Goal: Information Seeking & Learning: Learn about a topic

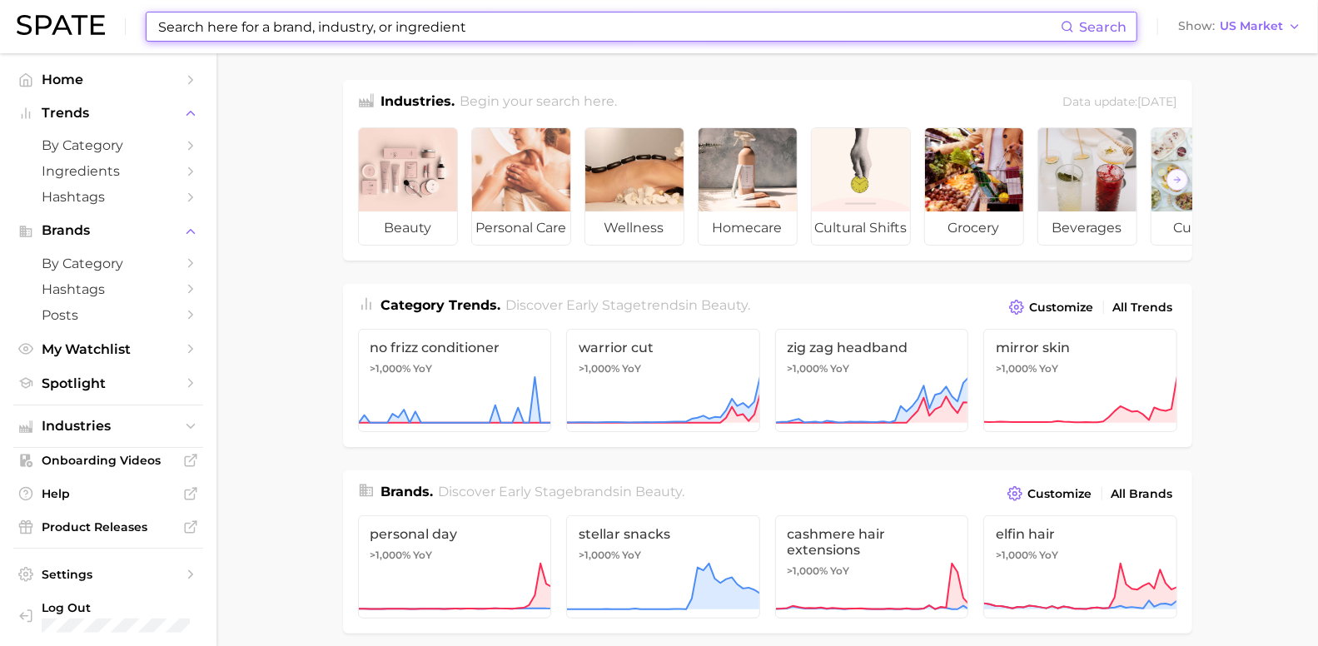
click at [461, 14] on input at bounding box center [609, 26] width 905 height 28
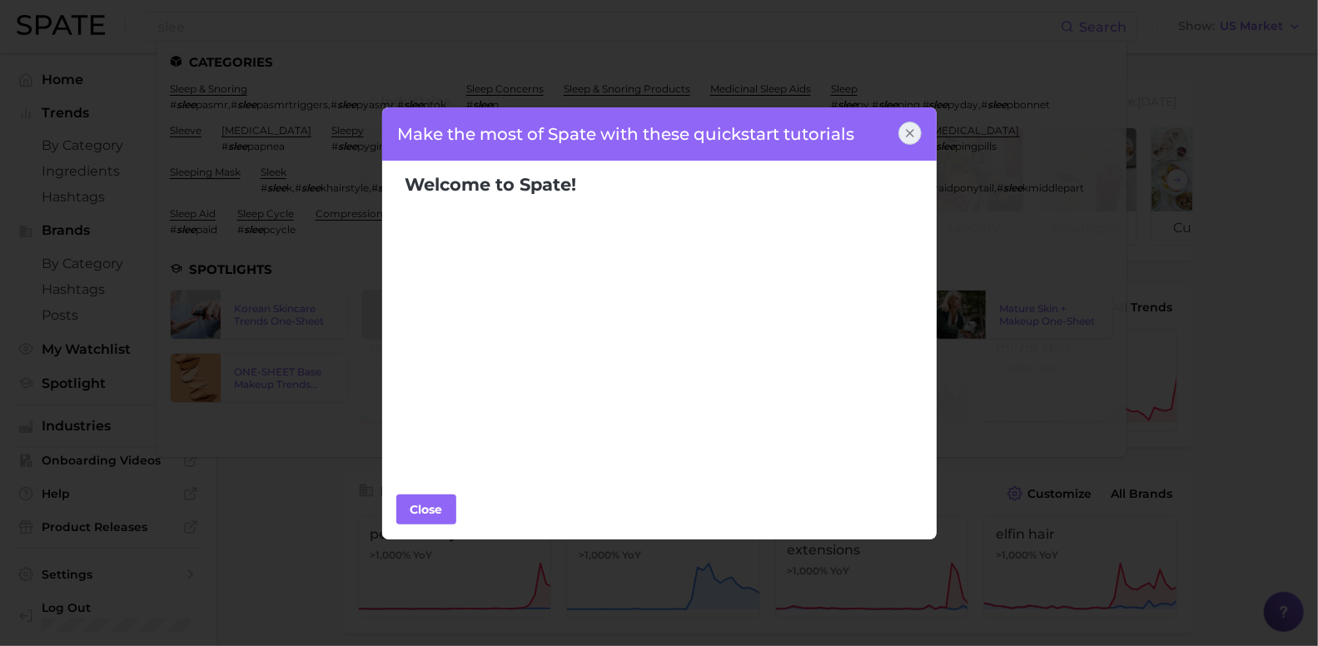
drag, startPoint x: 904, startPoint y: 136, endPoint x: 620, endPoint y: 67, distance: 292.1
click at [904, 136] on icon at bounding box center [910, 133] width 13 height 13
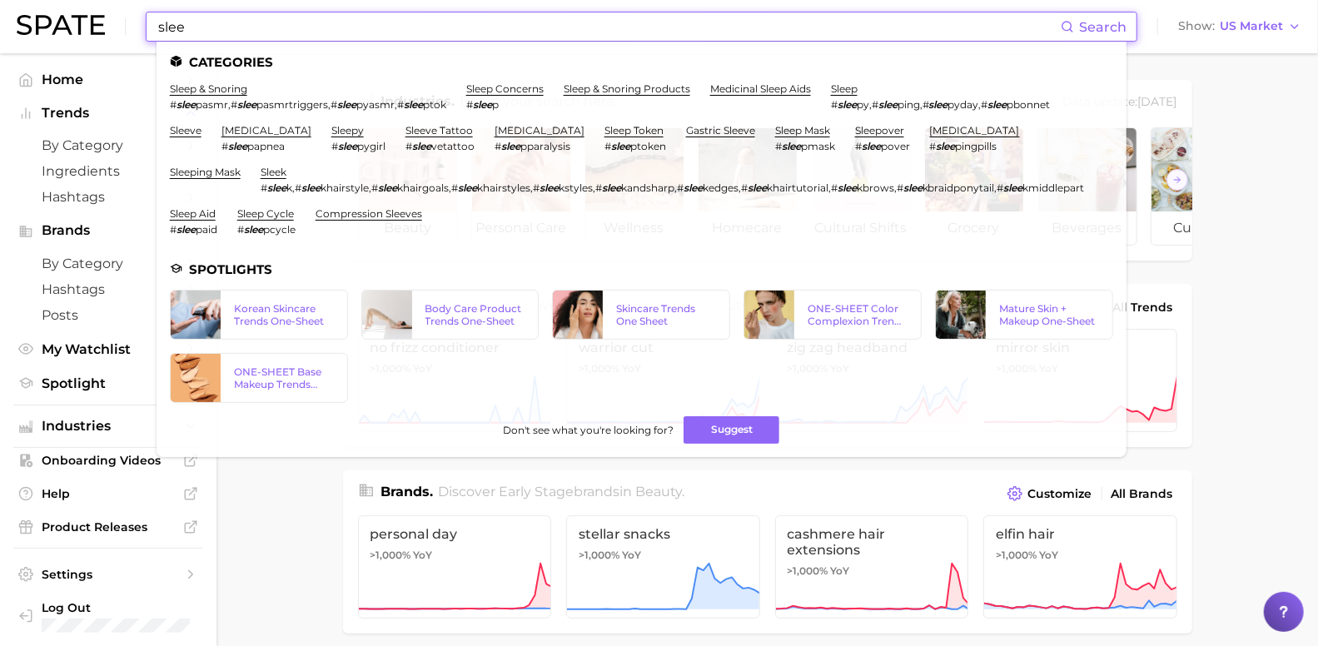
click at [297, 28] on input "slee" at bounding box center [609, 26] width 905 height 28
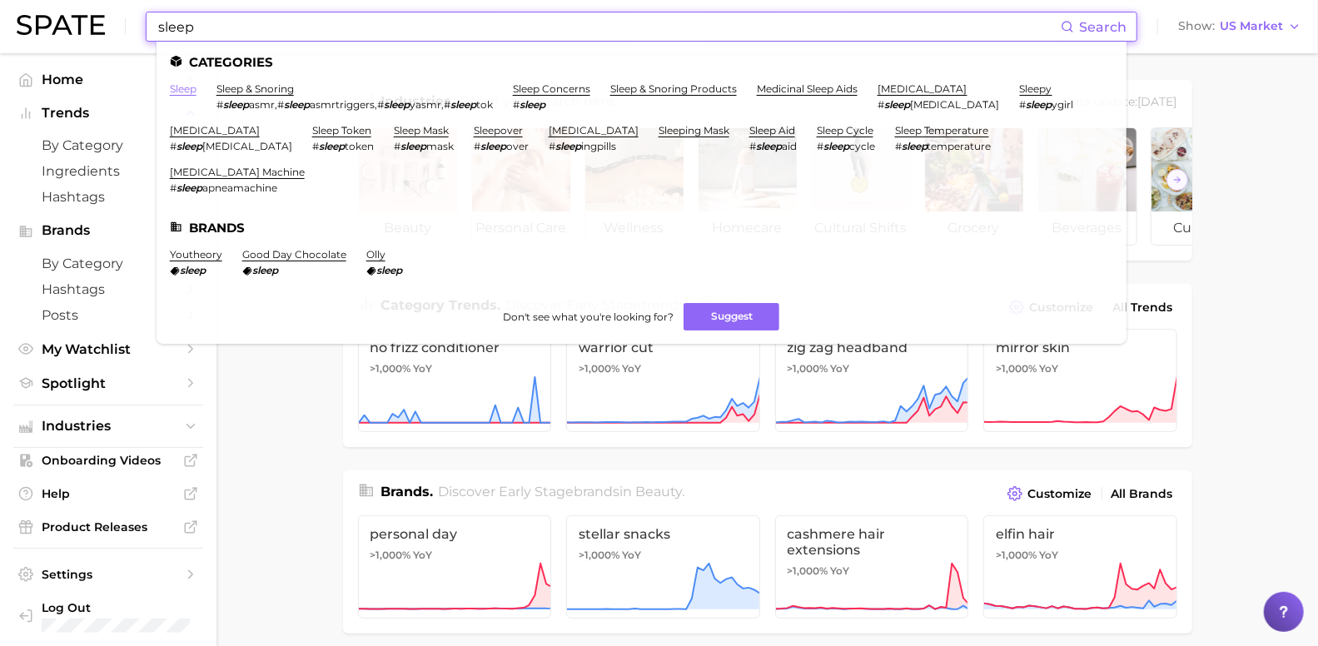
type input "sleep"
click at [178, 92] on link "sleep" at bounding box center [183, 88] width 27 height 12
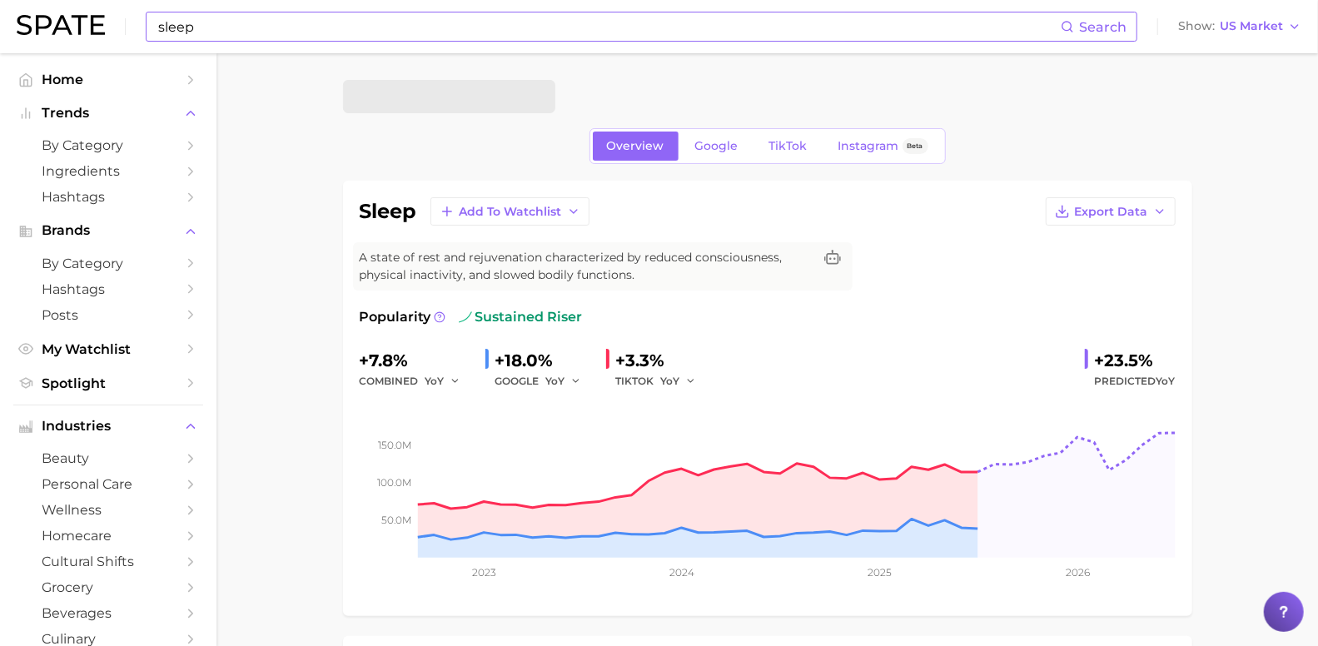
click at [284, 17] on input "sleep" at bounding box center [609, 26] width 905 height 28
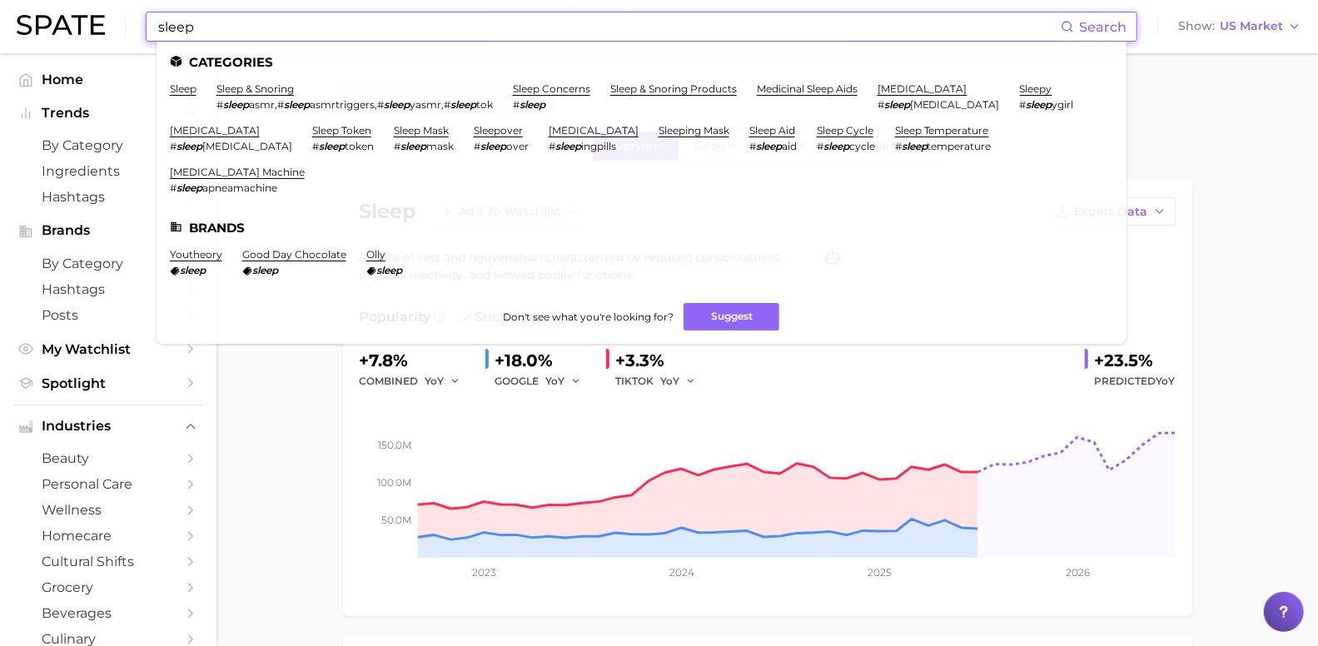
click at [272, 30] on input "sleep" at bounding box center [609, 26] width 905 height 28
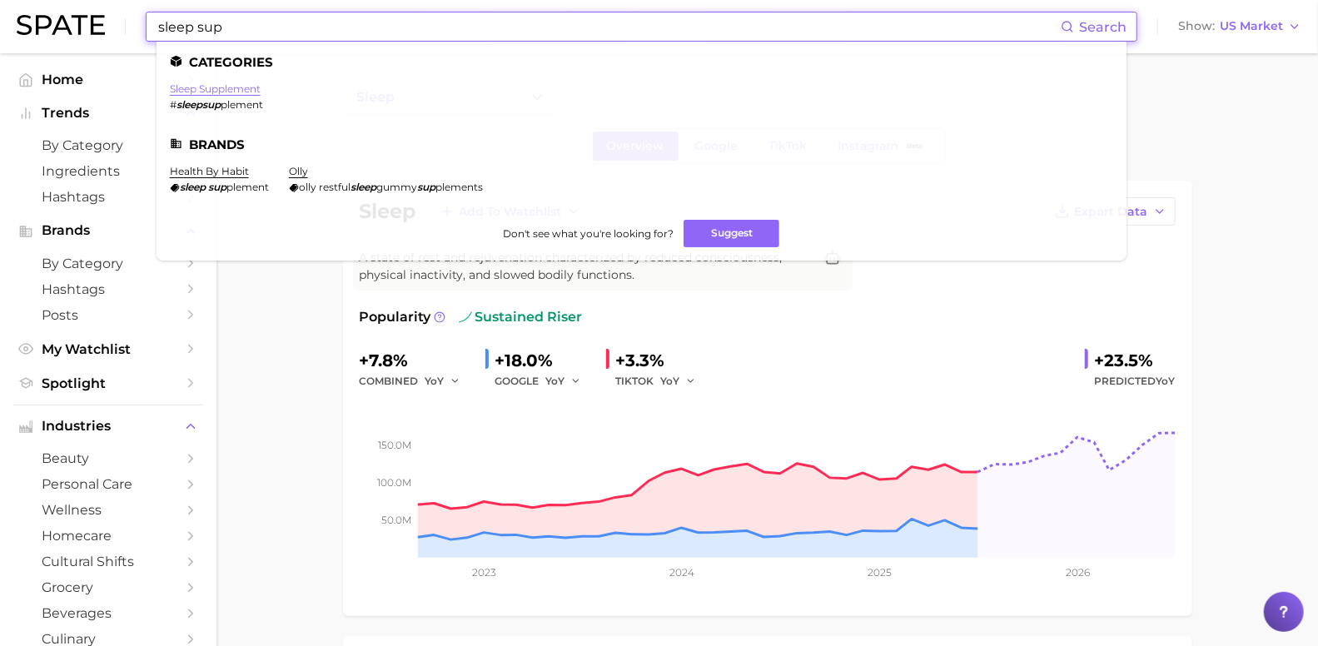
click at [249, 94] on link "sleep supplement" at bounding box center [215, 88] width 91 height 12
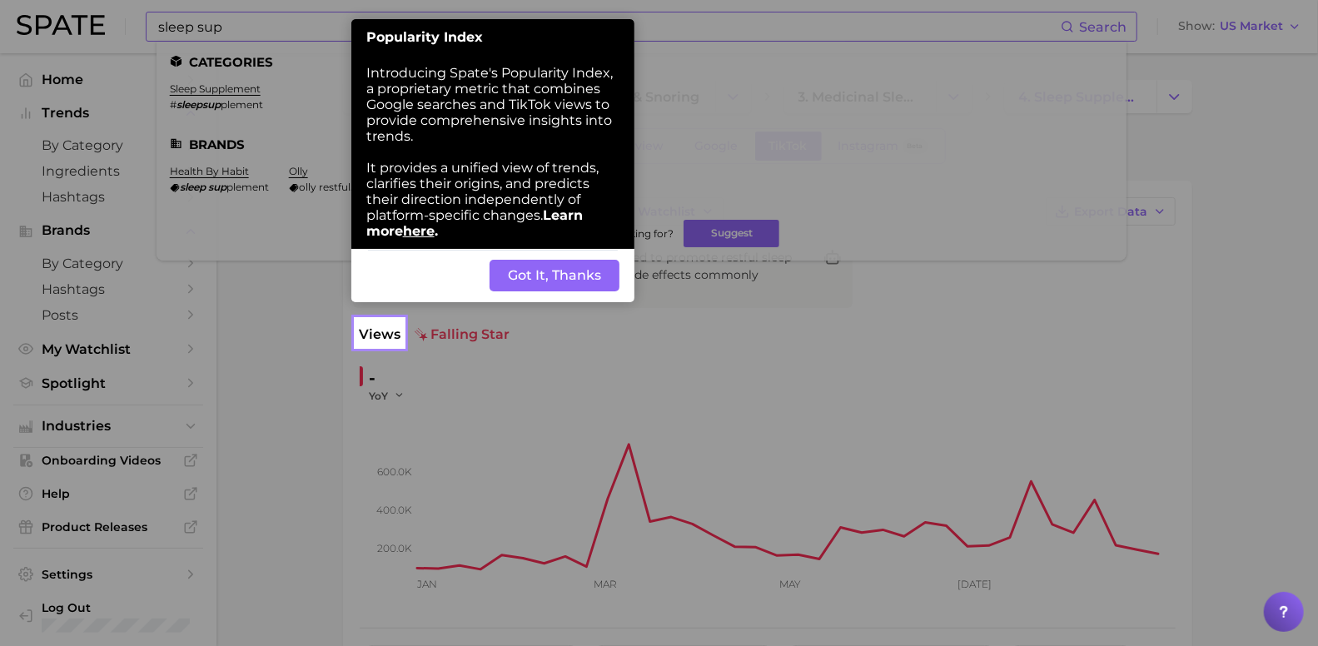
click at [552, 290] on button "Got It, Thanks" at bounding box center [555, 276] width 130 height 32
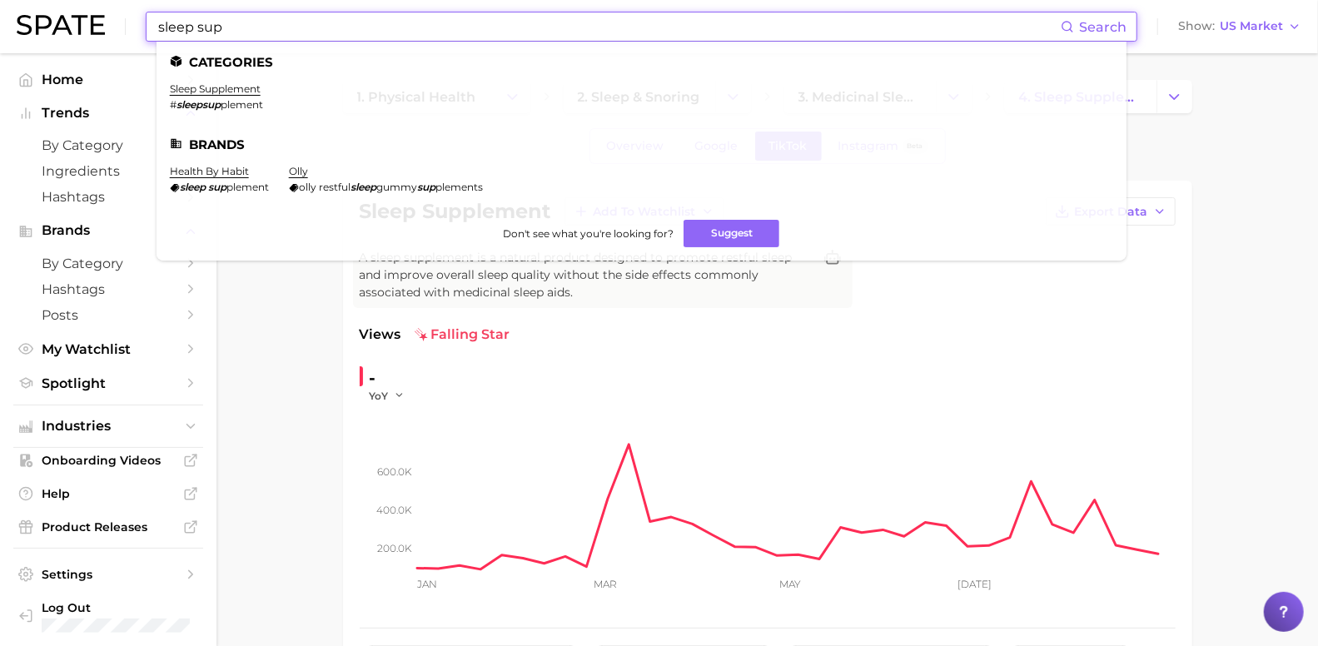
click at [257, 29] on input "sleep sup" at bounding box center [609, 26] width 905 height 28
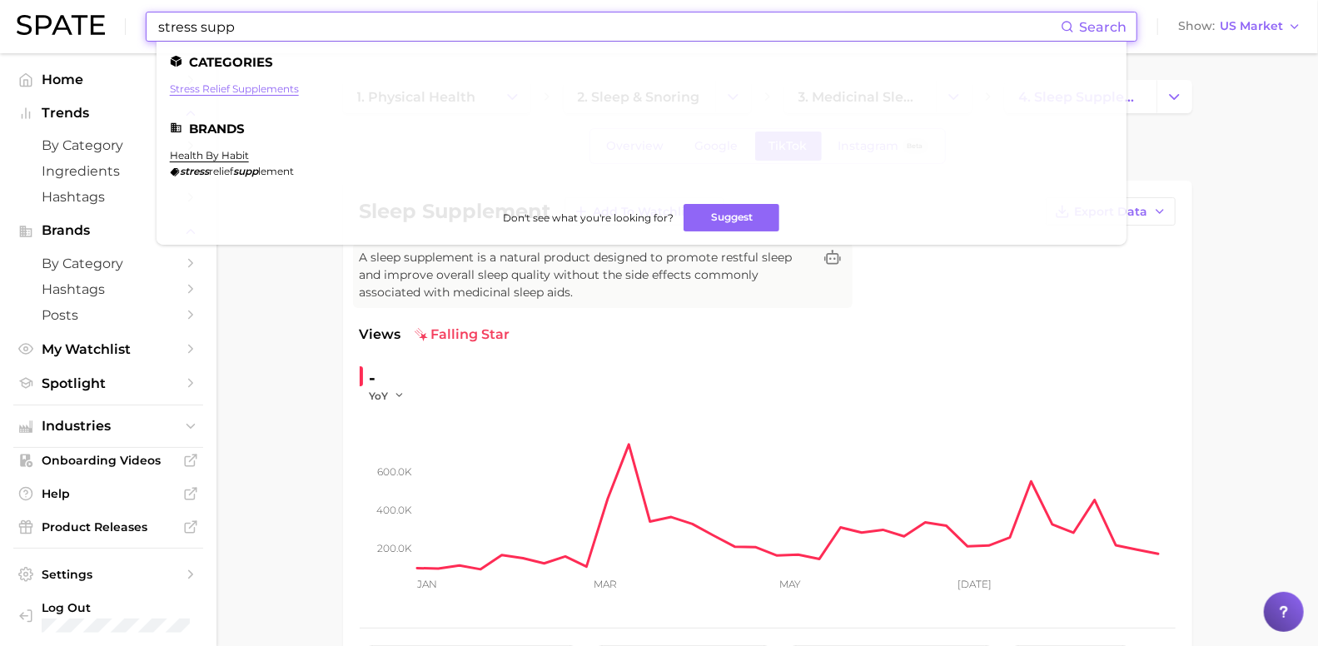
click at [275, 87] on link "stress relief supplements" at bounding box center [234, 88] width 129 height 12
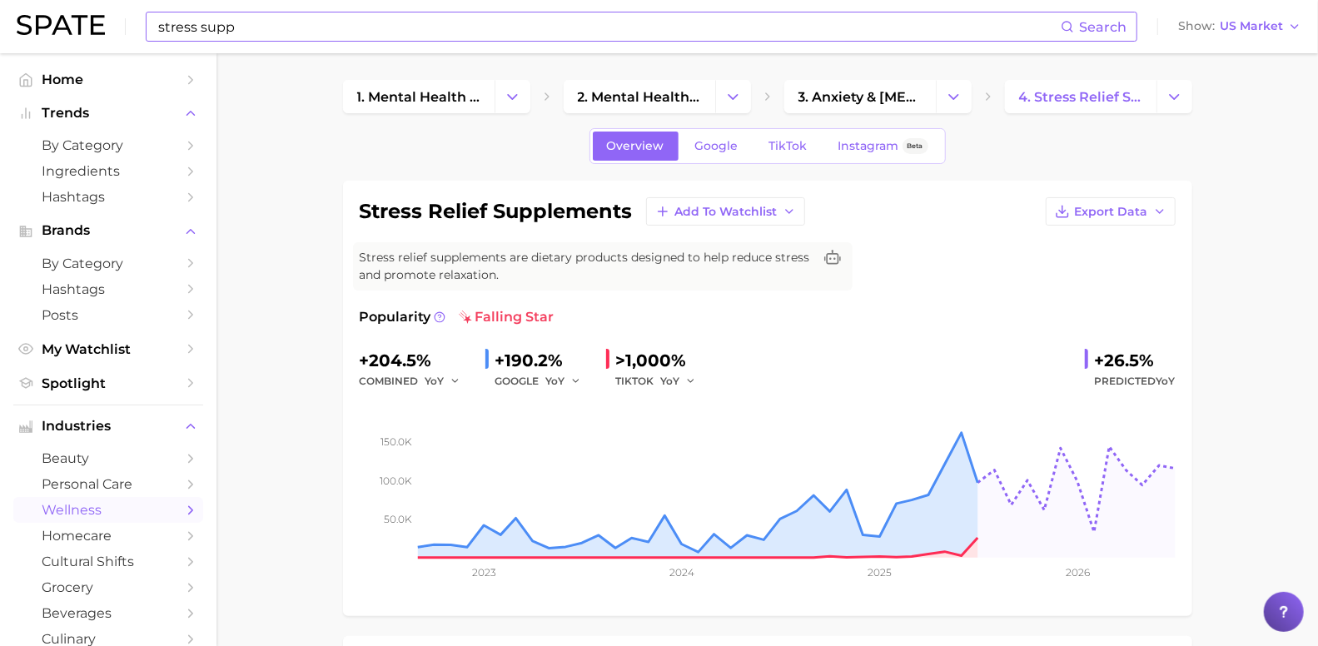
click at [195, 27] on input "stress supp" at bounding box center [609, 26] width 905 height 28
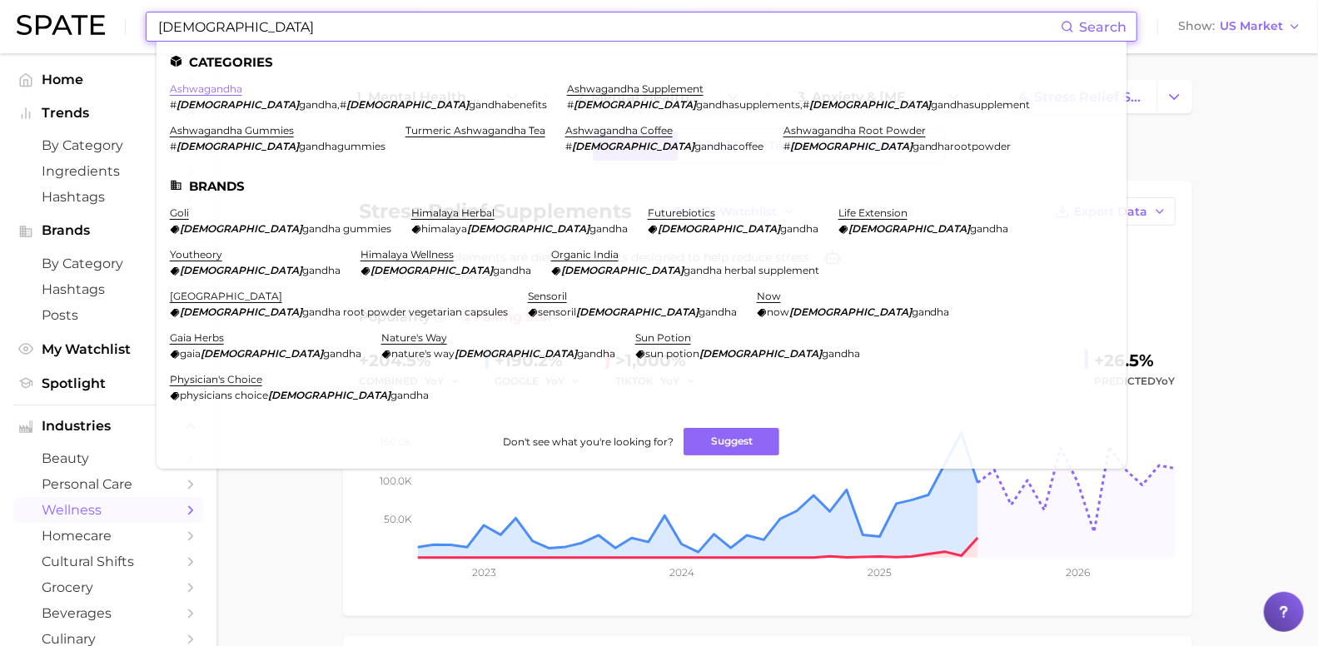
type input "ashwa"
click at [200, 93] on link "ashwagandha" at bounding box center [206, 88] width 72 height 12
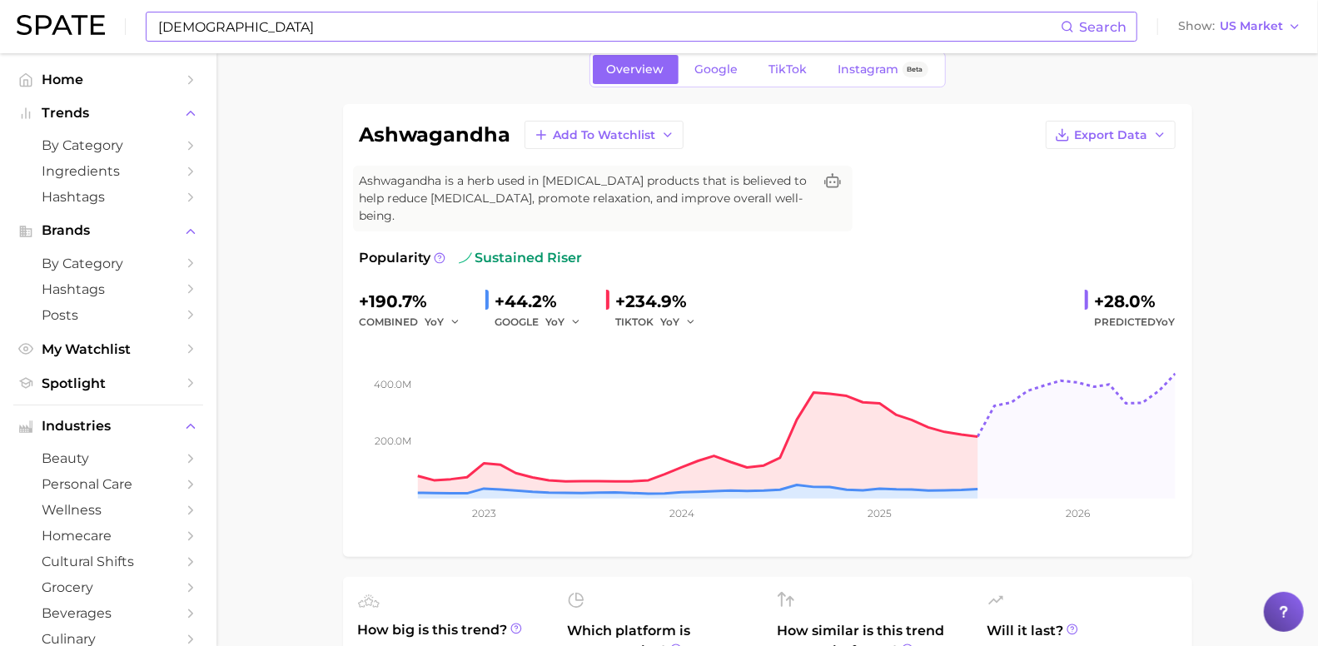
scroll to position [81, 0]
